Goal: Task Accomplishment & Management: Manage account settings

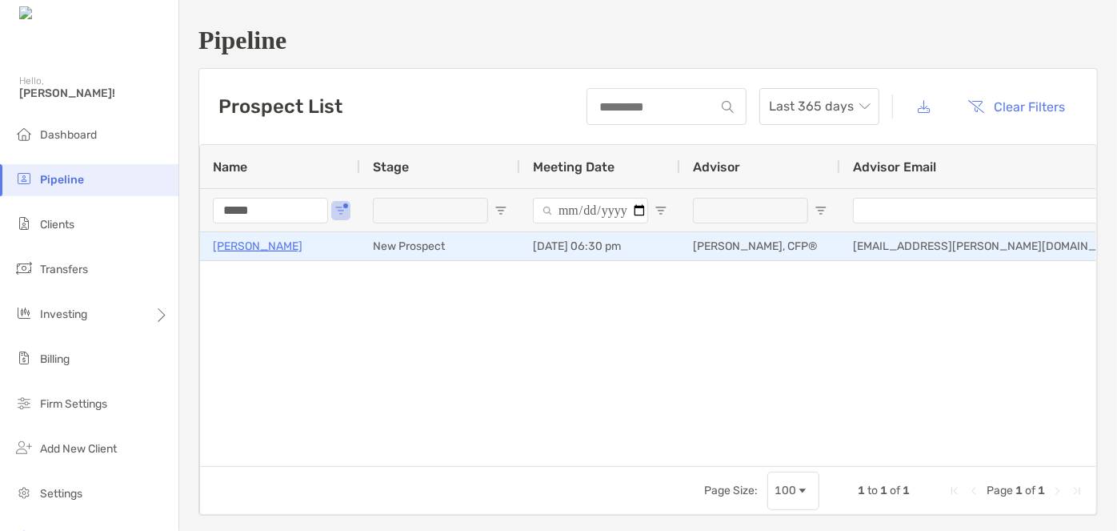
click at [269, 246] on p "[PERSON_NAME]" at bounding box center [258, 246] width 90 height 20
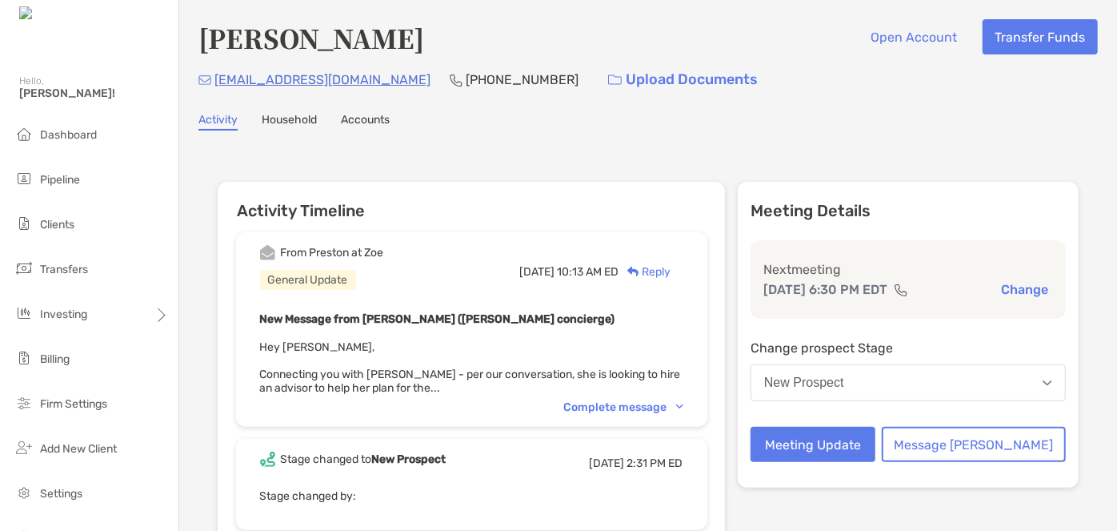
click at [654, 403] on div "Complete message" at bounding box center [623, 407] width 119 height 14
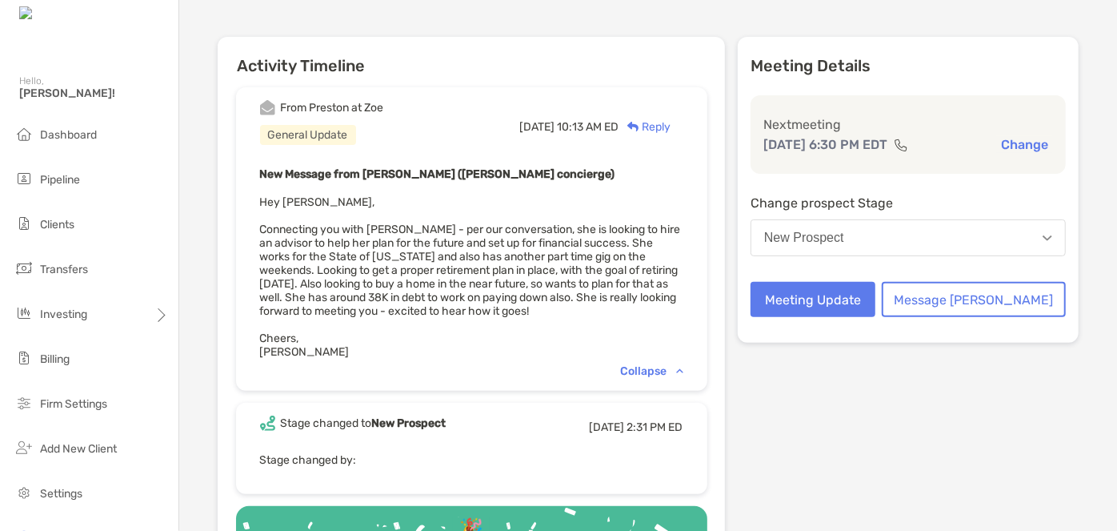
scroll to position [72, 0]
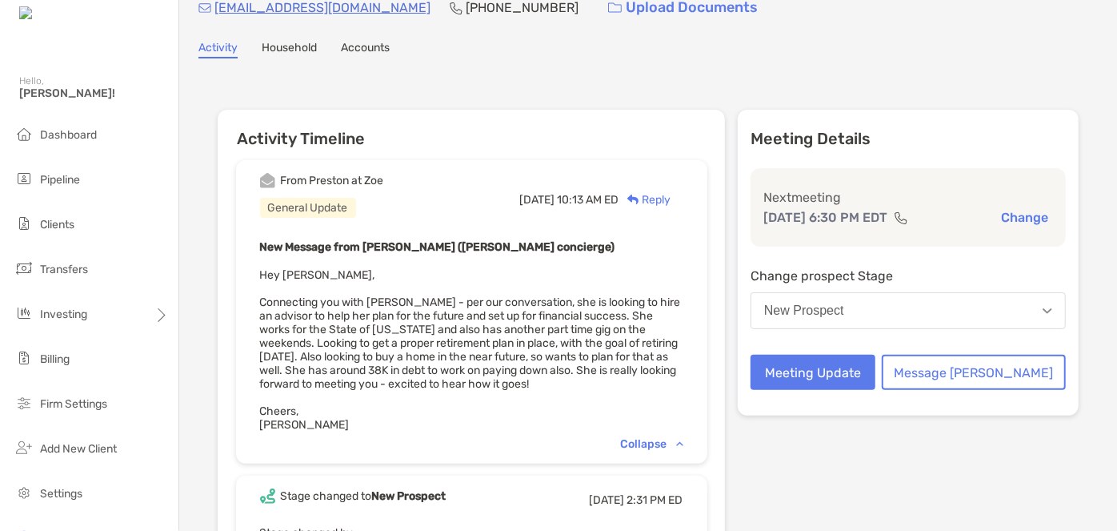
drag, startPoint x: 310, startPoint y: 318, endPoint x: 701, endPoint y: 386, distance: 396.4
click at [683, 386] on div "New Message from [PERSON_NAME] ([PERSON_NAME] concierge) Hey [PERSON_NAME], Con…" at bounding box center [471, 334] width 423 height 194
click at [408, 265] on div "New Message from [PERSON_NAME] ([PERSON_NAME] concierge) Hey [PERSON_NAME], Con…" at bounding box center [471, 334] width 423 height 194
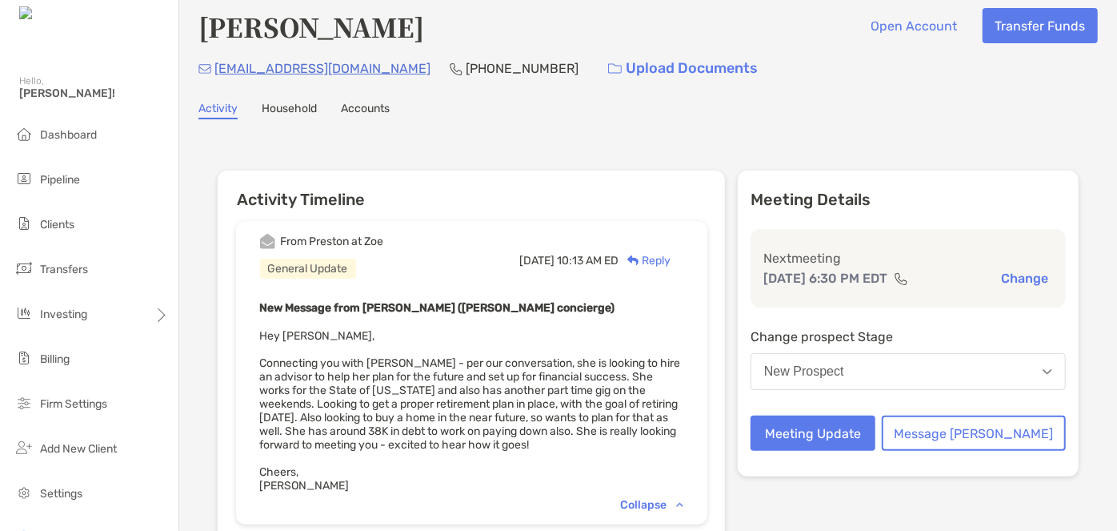
scroll to position [0, 0]
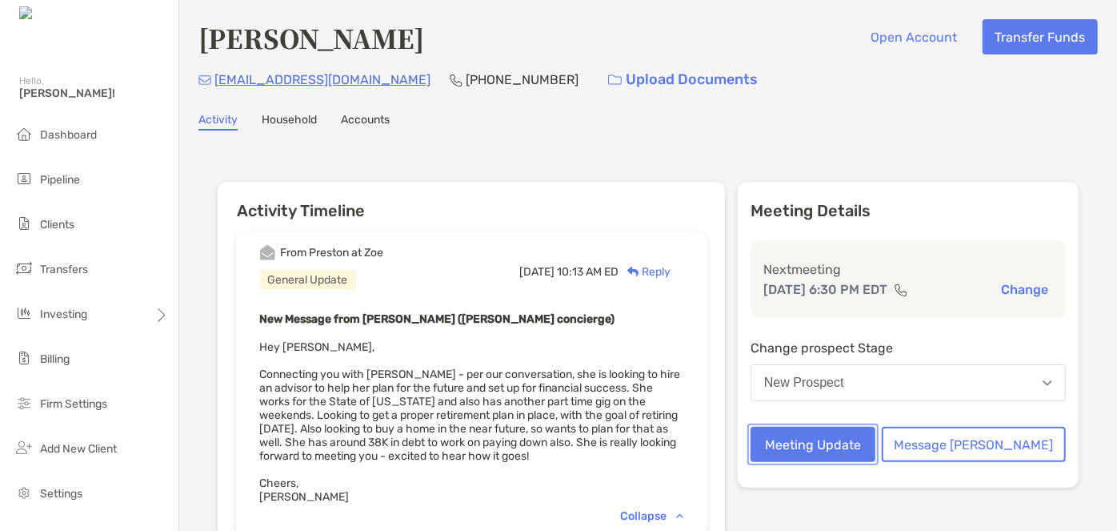
click at [875, 443] on button "Meeting Update" at bounding box center [813, 444] width 125 height 35
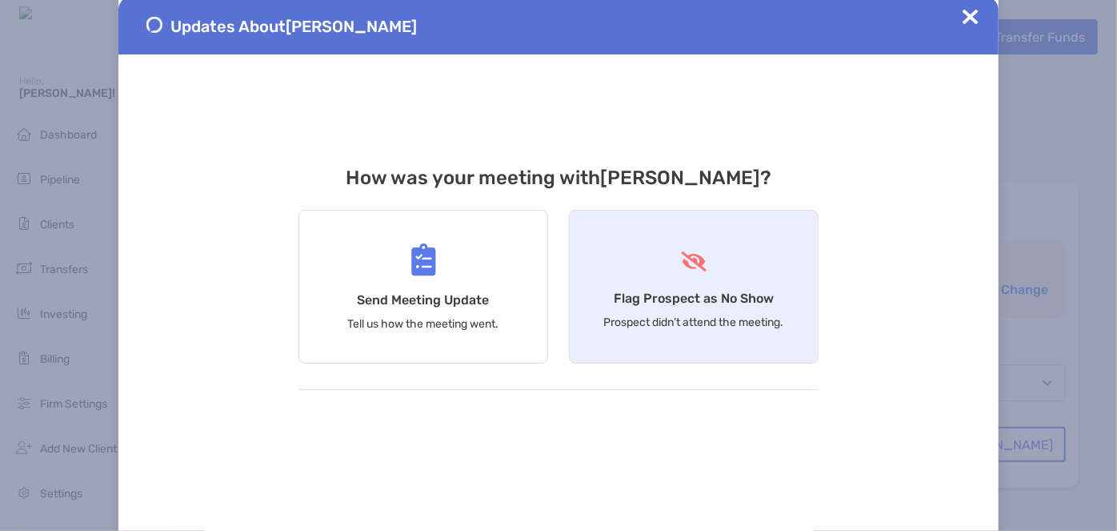
click at [720, 317] on p "Prospect didn’t attend the meeting." at bounding box center [694, 322] width 180 height 14
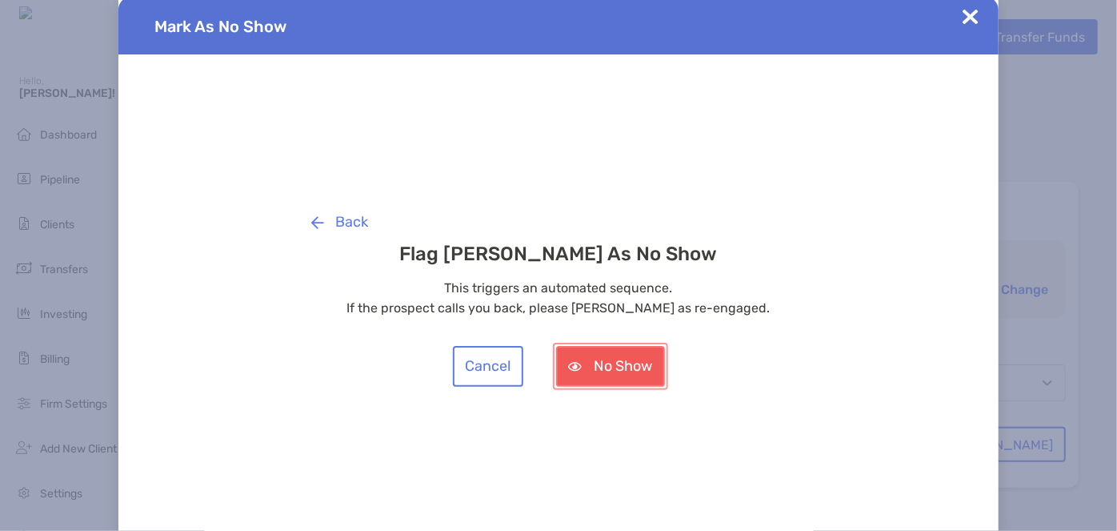
click at [635, 367] on button "No Show" at bounding box center [610, 366] width 109 height 41
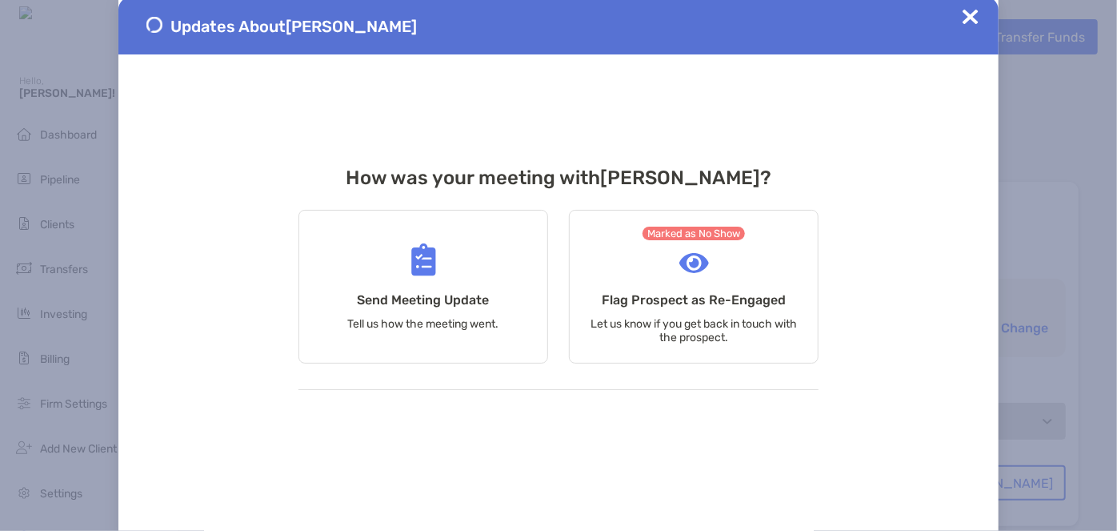
click at [968, 21] on img at bounding box center [971, 17] width 16 height 16
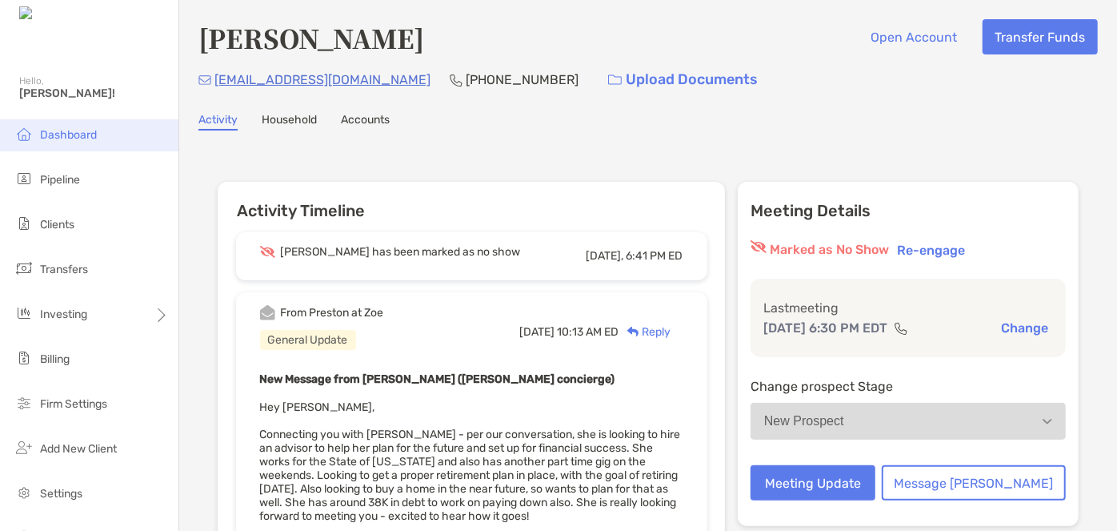
click at [55, 146] on li "Dashboard" at bounding box center [89, 135] width 178 height 32
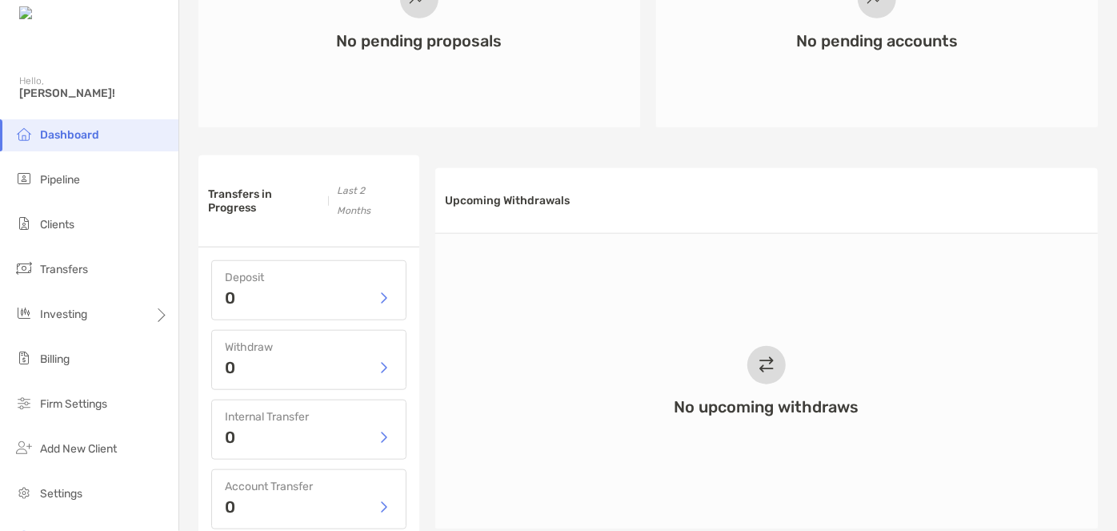
scroll to position [509, 0]
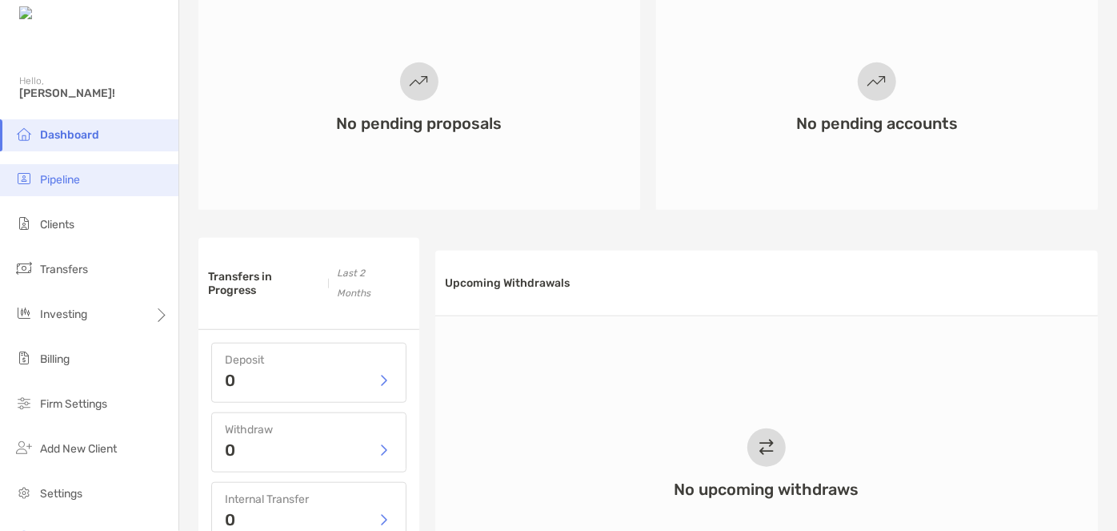
click at [34, 174] on li "Pipeline" at bounding box center [89, 180] width 178 height 32
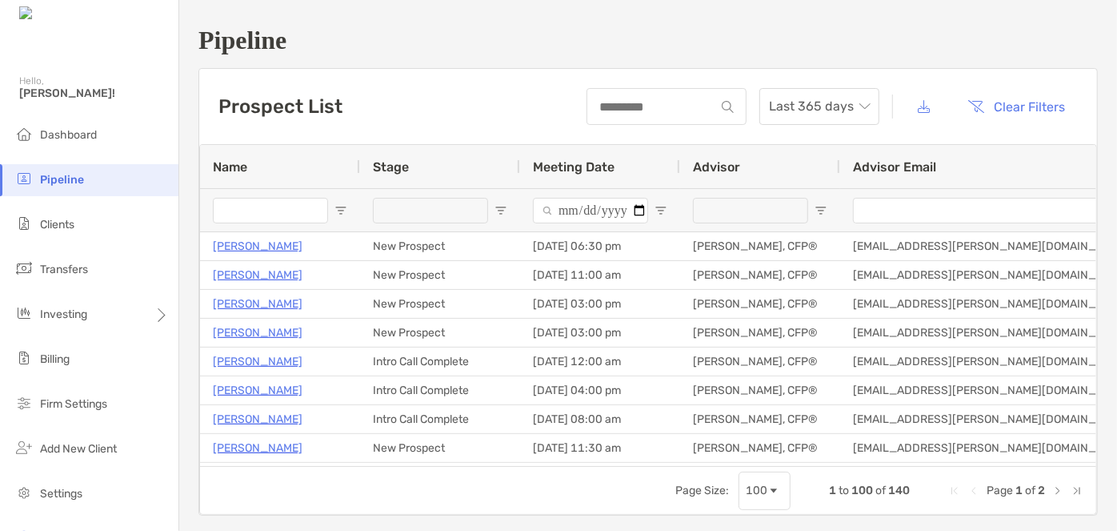
type input "*****"
